Goal: Obtain resource: Obtain resource

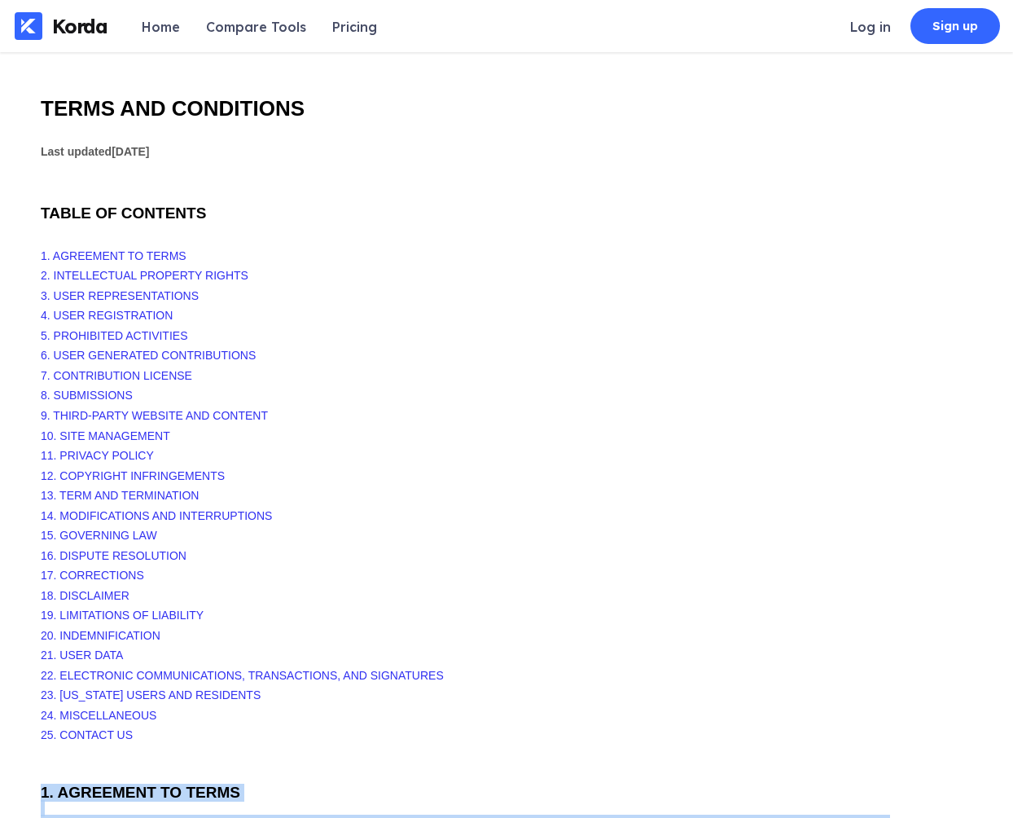
scroll to position [17, 0]
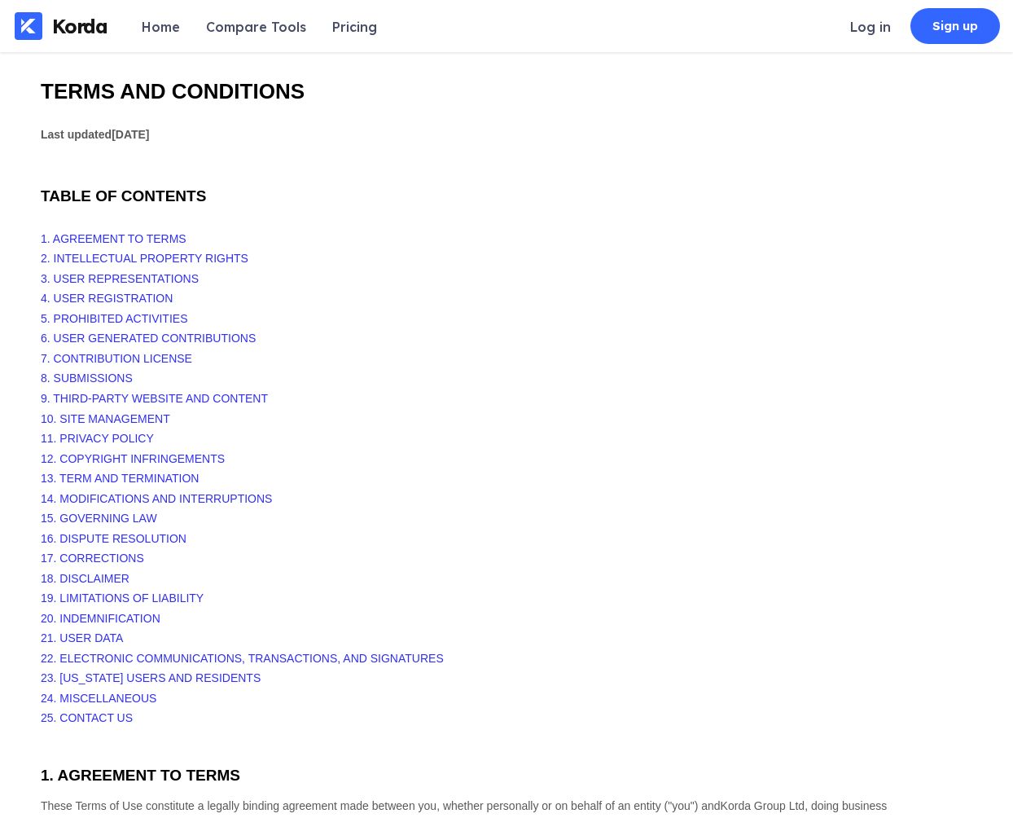
click at [202, 155] on div at bounding box center [507, 150] width 932 height 14
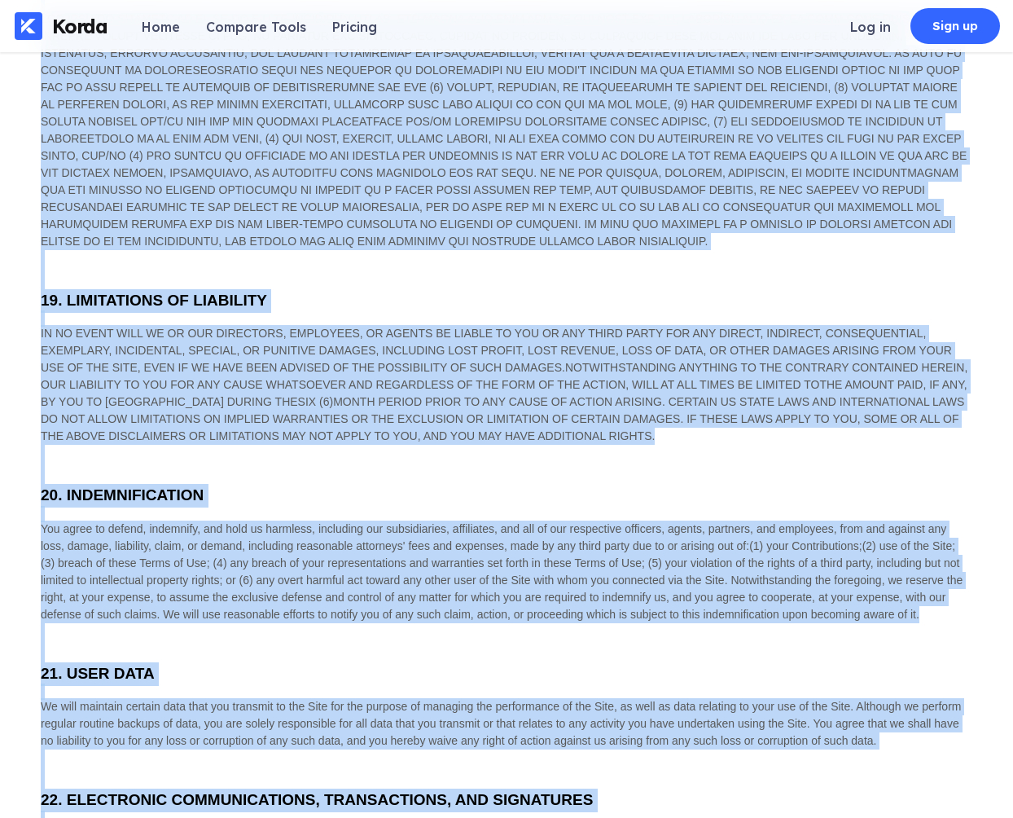
scroll to position [5960, 0]
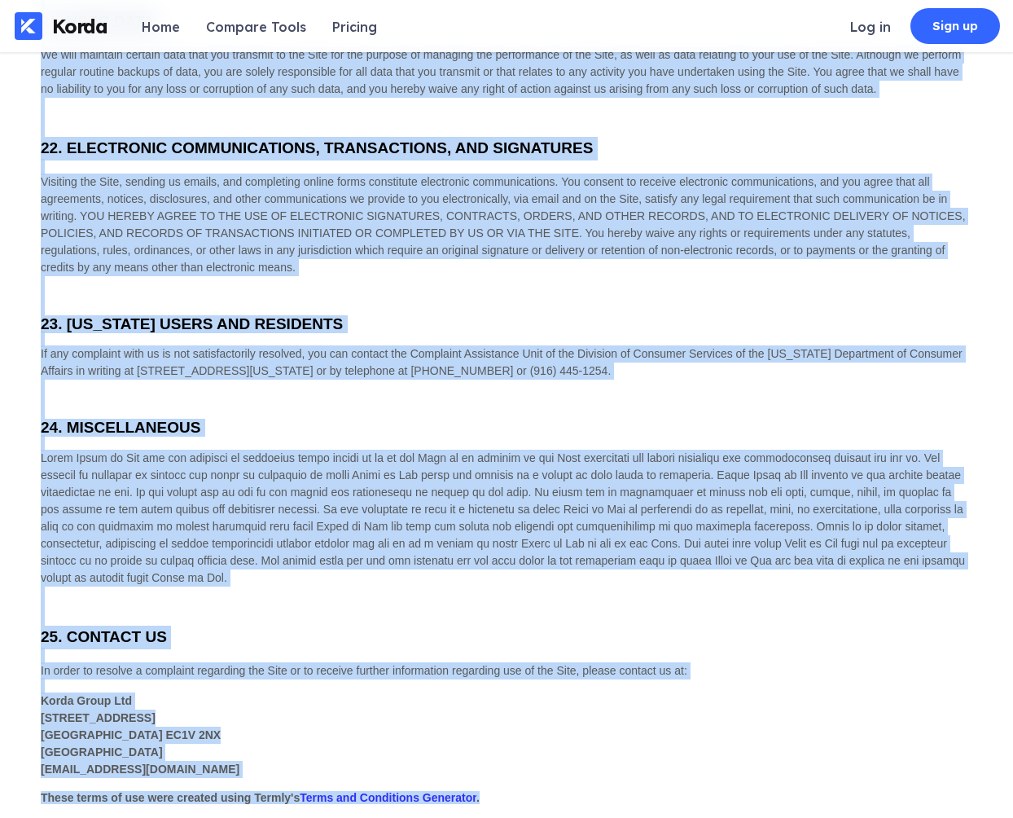
drag, startPoint x: 44, startPoint y: 90, endPoint x: 503, endPoint y: 770, distance: 821.2
copy div "TERMS AND CONDITIONS Last updated January 12, 2023 TABLE OF CONTENTS 1. AGREEME…"
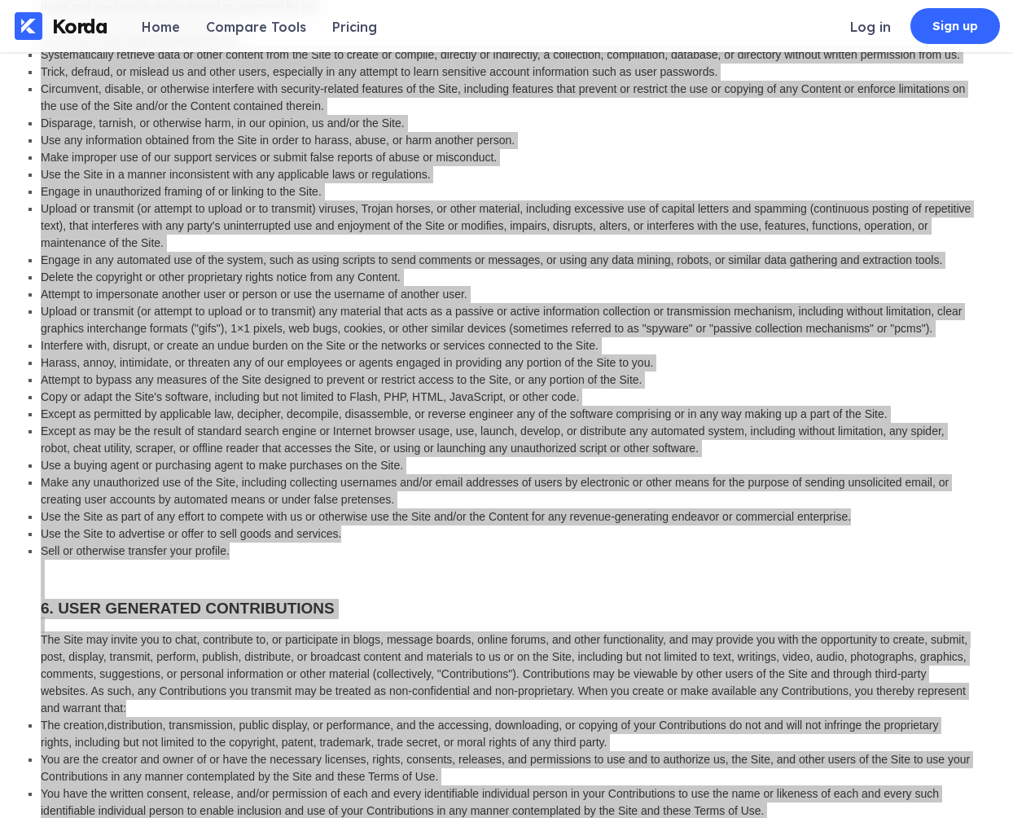
scroll to position [1304, 0]
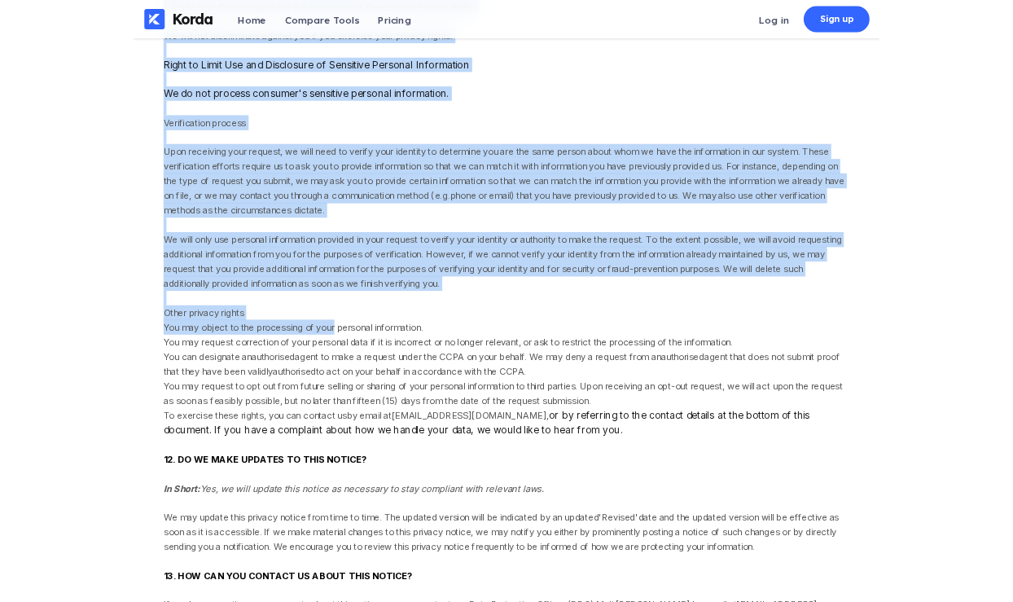
scroll to position [8488, 0]
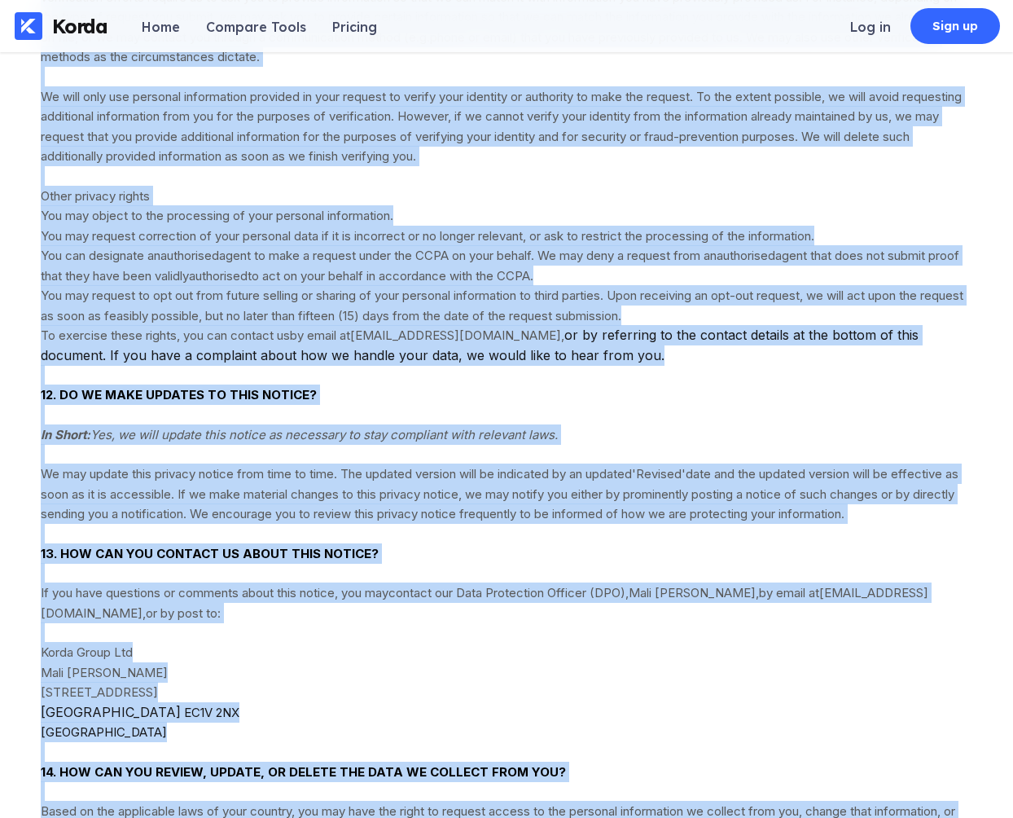
drag, startPoint x: 44, startPoint y: 104, endPoint x: 479, endPoint y: 787, distance: 809.2
copy div "PRIVACY NOTICE Last updated [DATE] This privacy notice for Korda Group Ltd (doi…"
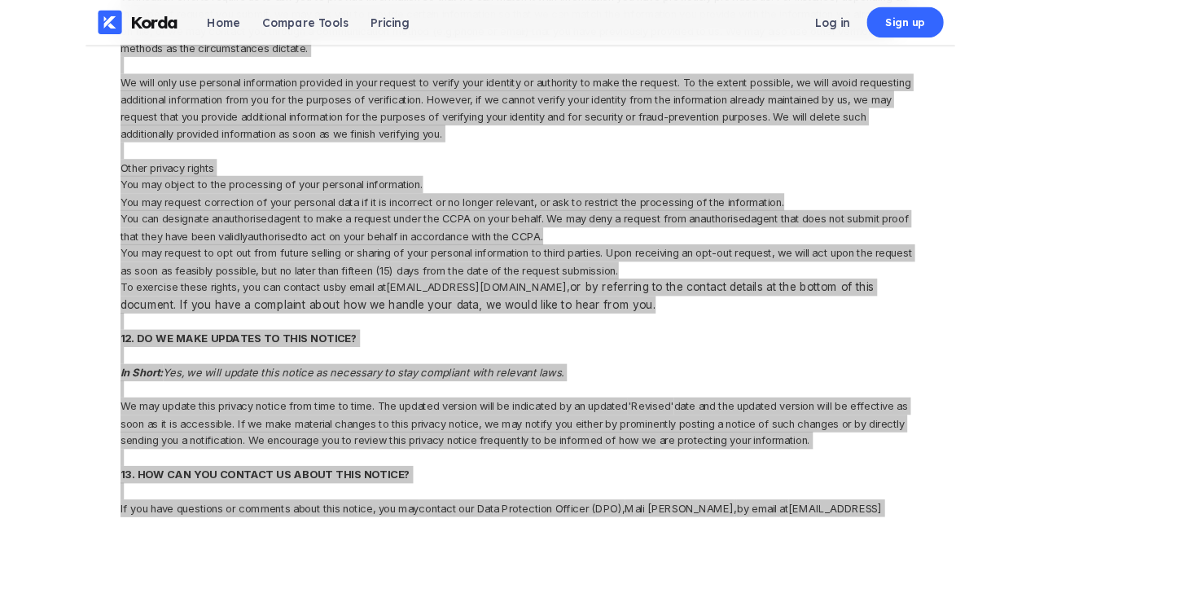
scroll to position [8215, 0]
